Goal: Information Seeking & Learning: Learn about a topic

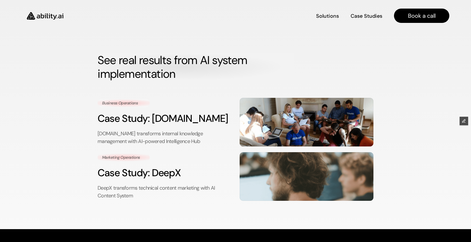
click at [44, 17] on img at bounding box center [45, 16] width 47 height 18
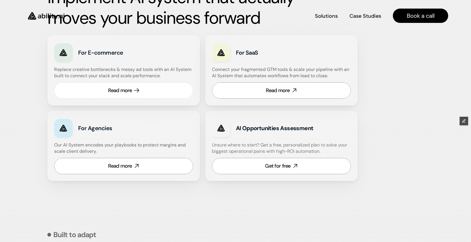
scroll to position [345, 0]
click at [137, 160] on link "Read more" at bounding box center [123, 166] width 139 height 16
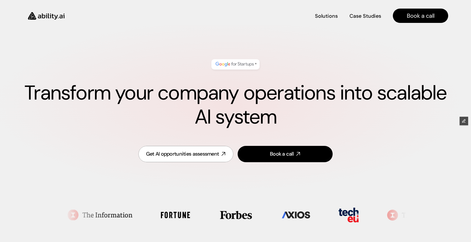
click at [41, 21] on img at bounding box center [46, 16] width 47 height 18
click at [45, 14] on img at bounding box center [46, 16] width 47 height 18
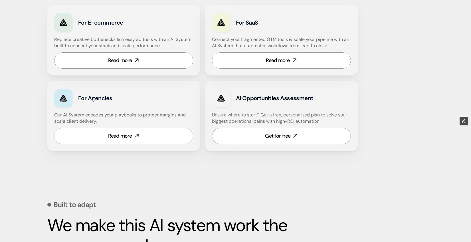
scroll to position [365, 0]
click at [133, 135] on link "Read more" at bounding box center [123, 135] width 139 height 16
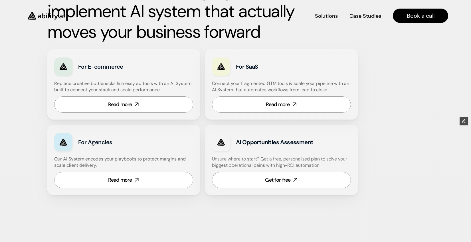
scroll to position [320, 0]
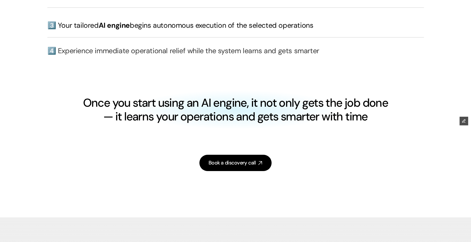
scroll to position [1538, 0]
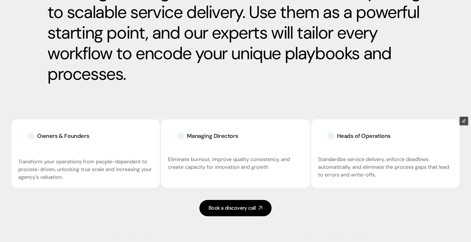
scroll to position [912, 0]
drag, startPoint x: 339, startPoint y: 135, endPoint x: 400, endPoint y: 135, distance: 60.5
click at [400, 135] on div "Heads of Operations" at bounding box center [359, 135] width 82 height 19
copy h3 "Heads of Operations"
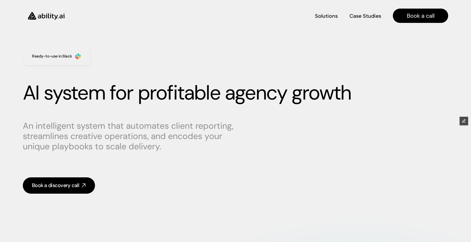
scroll to position [0, 0]
click at [45, 16] on img at bounding box center [46, 16] width 47 height 18
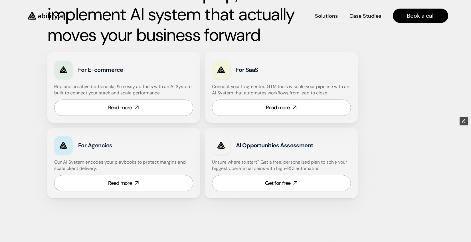
scroll to position [318, 0]
click at [118, 108] on div "Read more" at bounding box center [120, 107] width 24 height 7
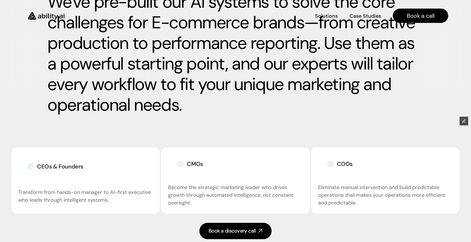
click at [35, 17] on img at bounding box center [46, 16] width 47 height 18
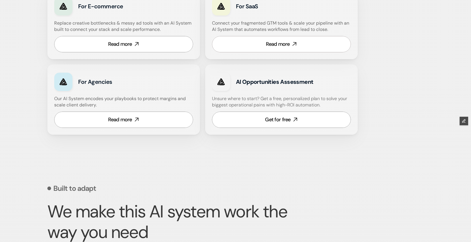
scroll to position [382, 0]
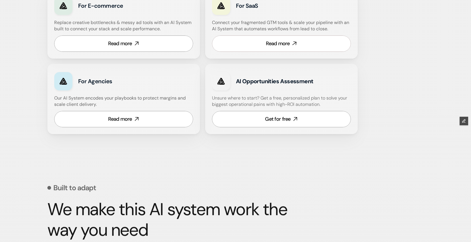
click at [277, 38] on link "Read more" at bounding box center [281, 43] width 139 height 16
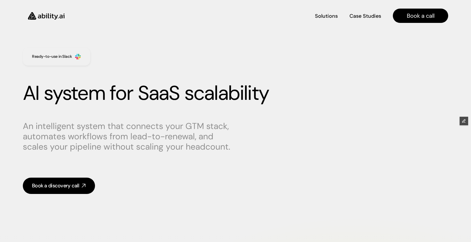
click at [56, 17] on img at bounding box center [46, 16] width 47 height 18
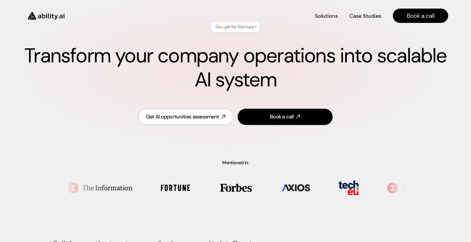
scroll to position [37, 0]
click at [55, 18] on img at bounding box center [46, 16] width 47 height 18
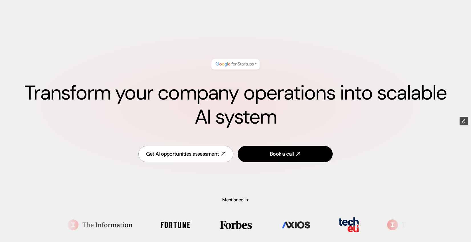
scroll to position [304, 0]
